Goal: Task Accomplishment & Management: Manage account settings

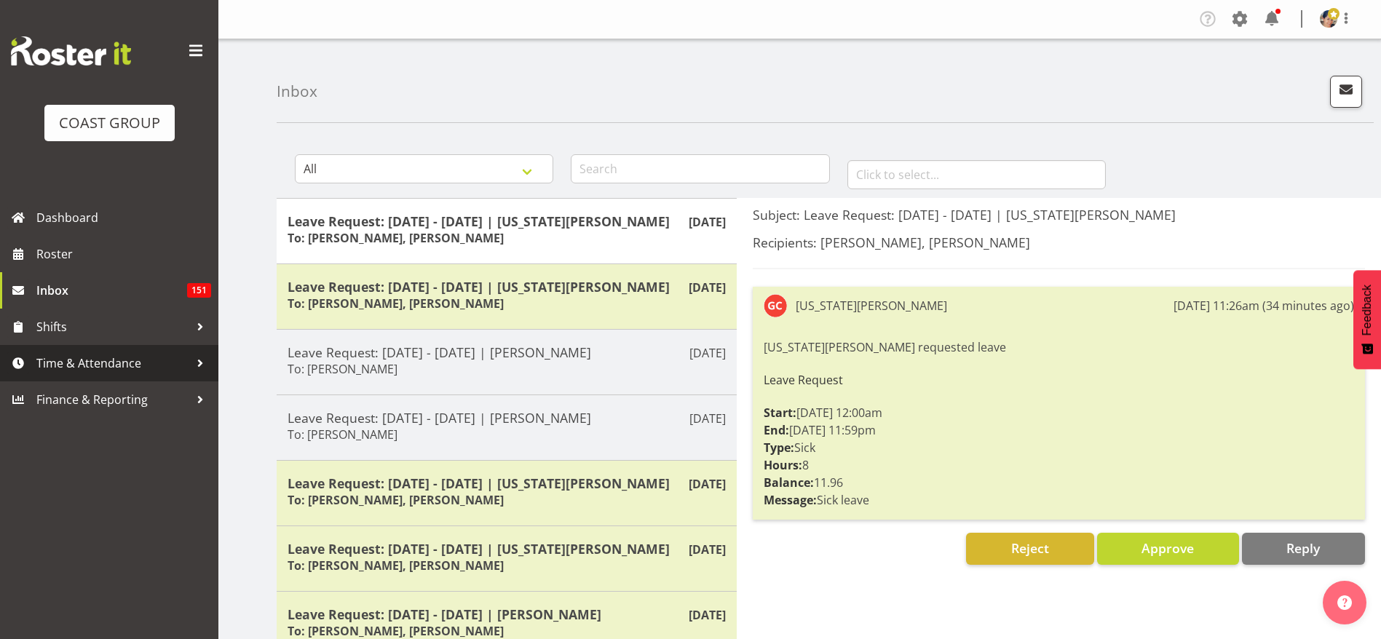
click at [116, 355] on span "Time & Attendance" at bounding box center [112, 363] width 153 height 22
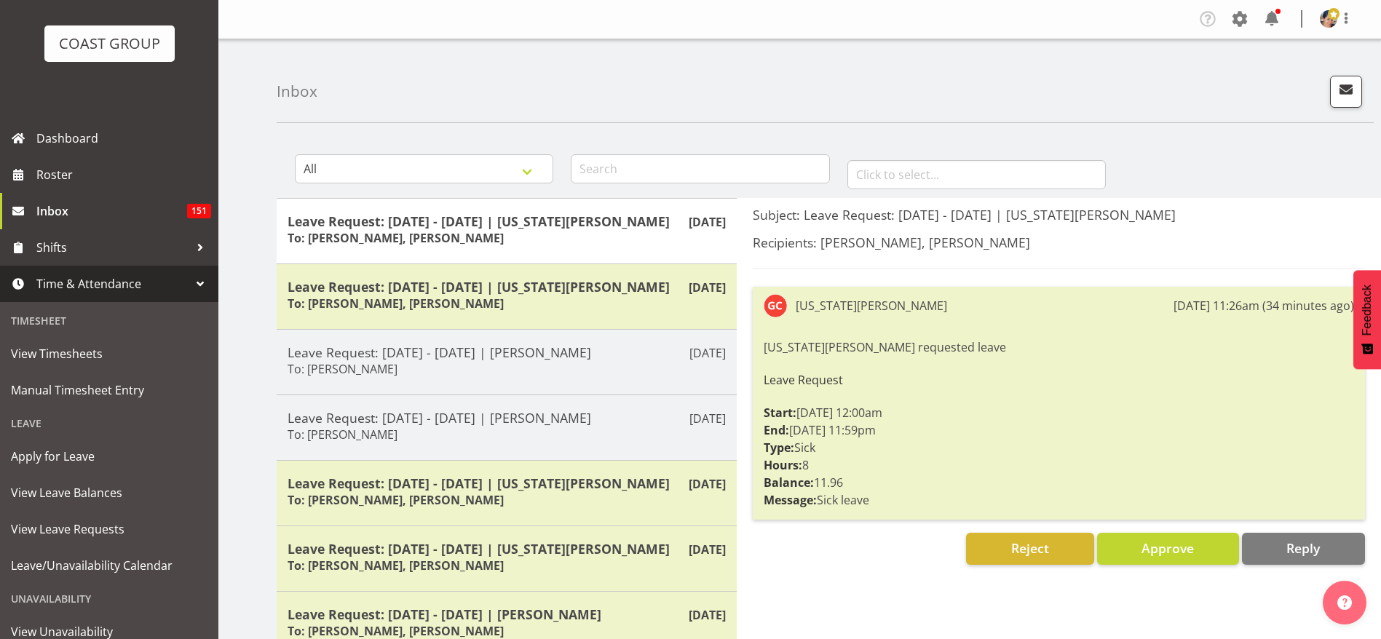
scroll to position [167, 0]
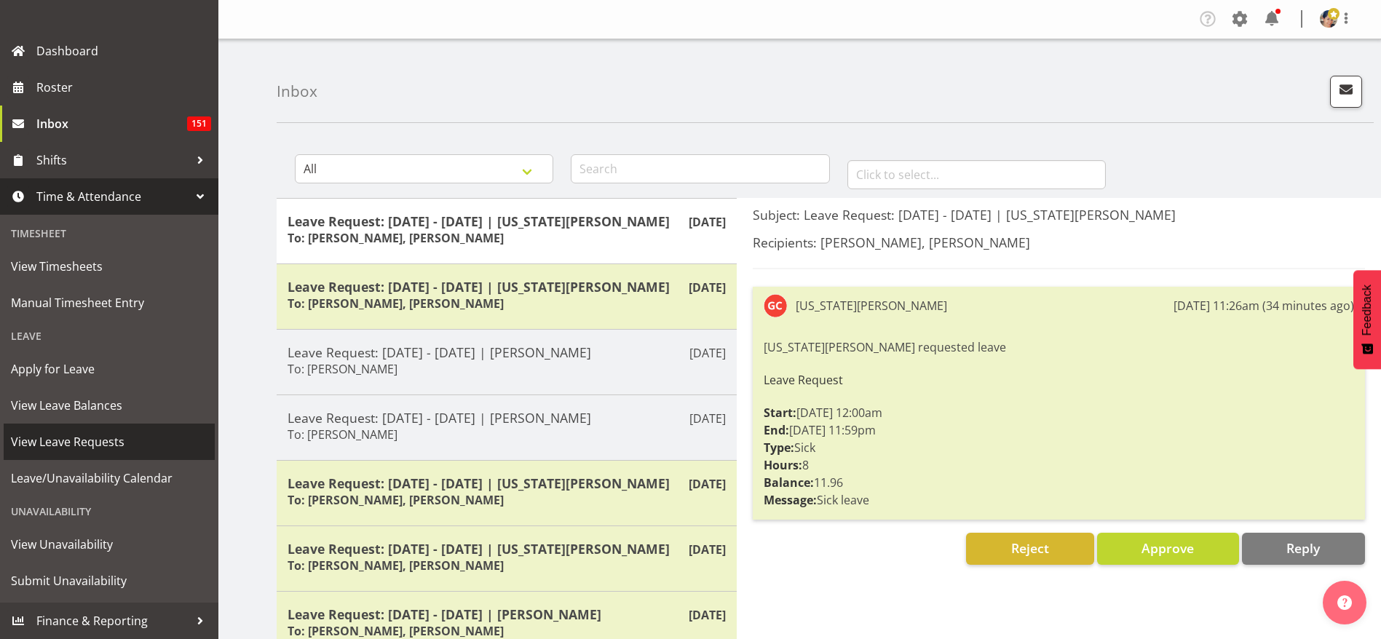
click at [95, 451] on span "View Leave Requests" at bounding box center [109, 442] width 197 height 22
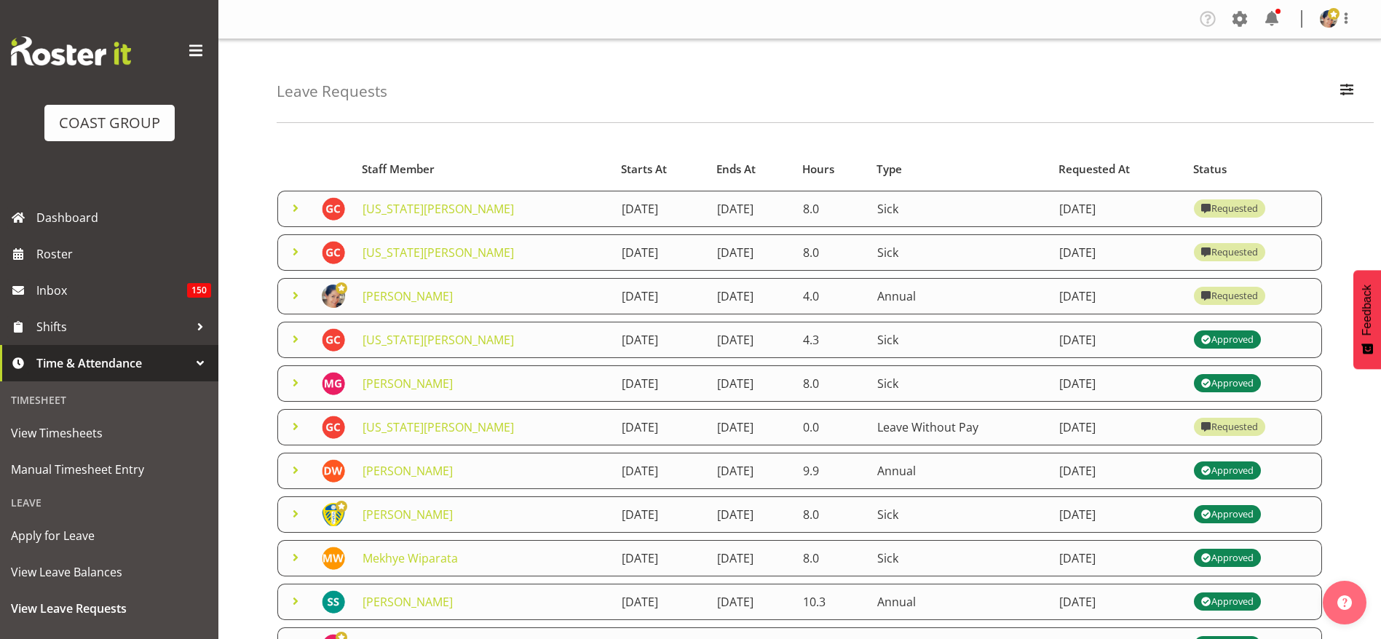
click at [291, 248] on span at bounding box center [295, 251] width 17 height 17
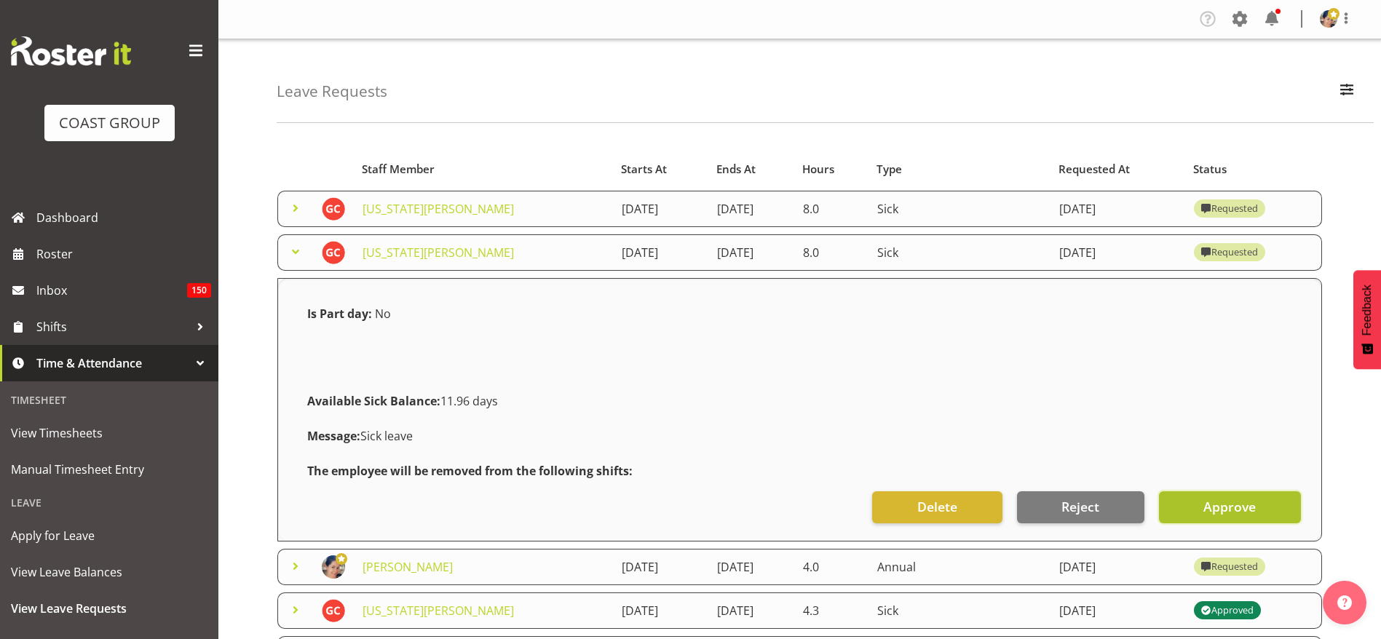
click at [1244, 515] on span "Approve" at bounding box center [1229, 506] width 52 height 19
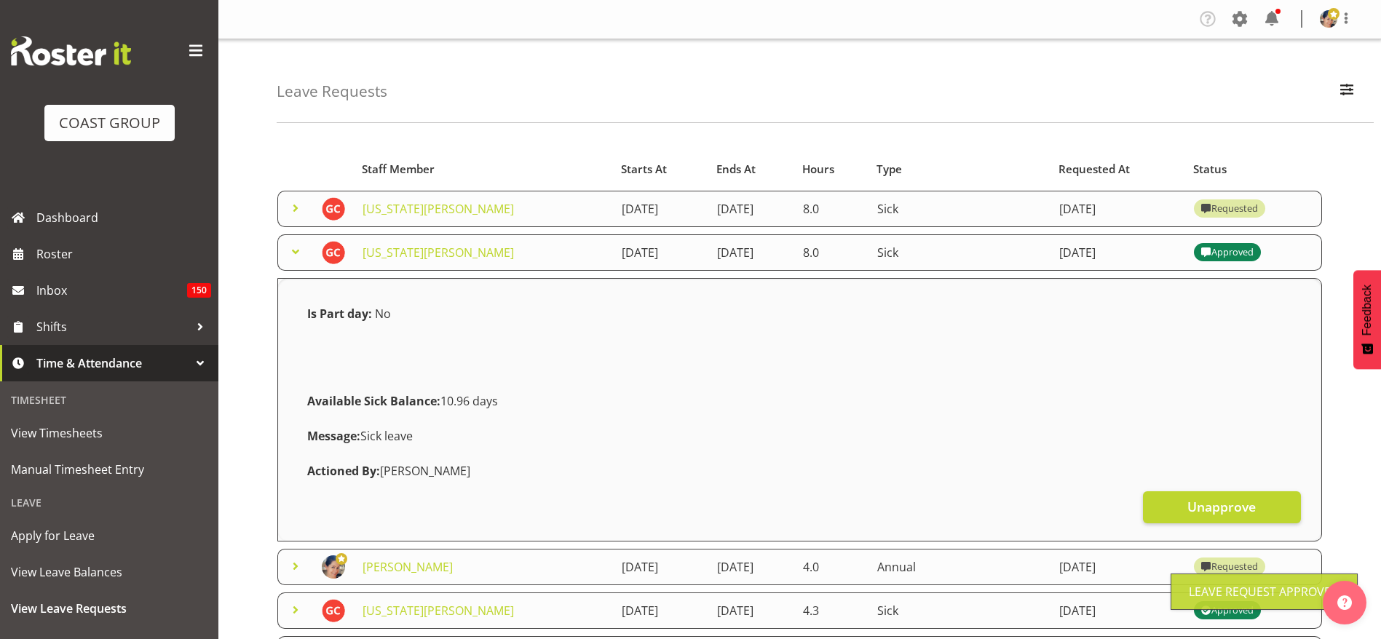
click at [293, 203] on span at bounding box center [295, 207] width 17 height 17
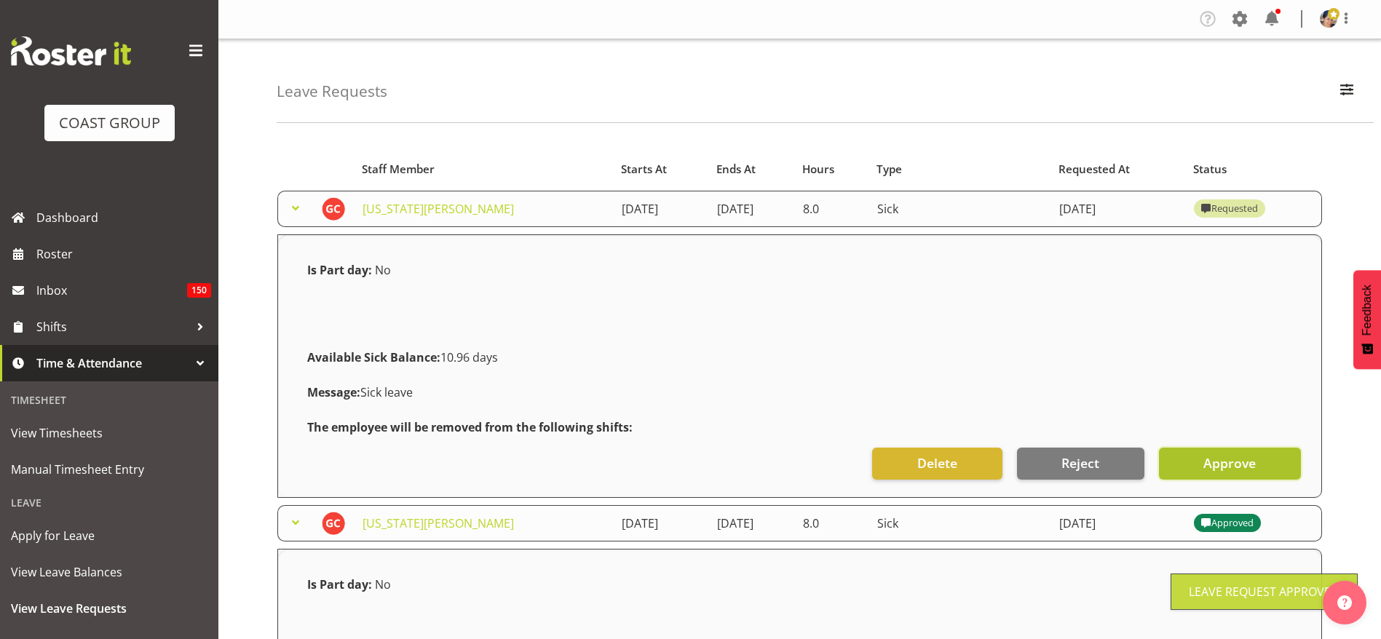
click at [1208, 462] on span "Approve" at bounding box center [1229, 463] width 52 height 19
